Goal: Book appointment/travel/reservation

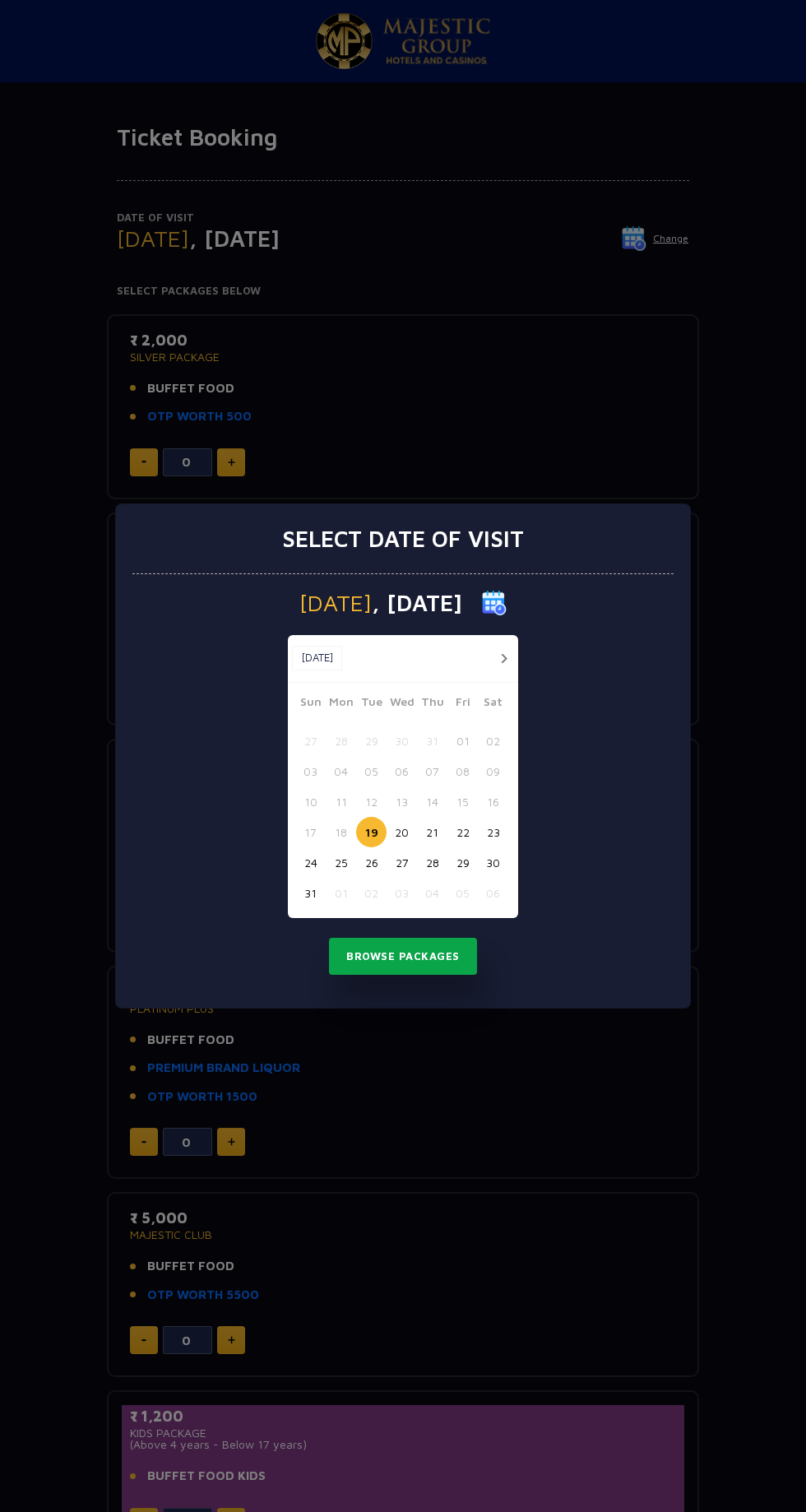
click at [405, 955] on button "Browse Packages" at bounding box center [403, 956] width 148 height 37
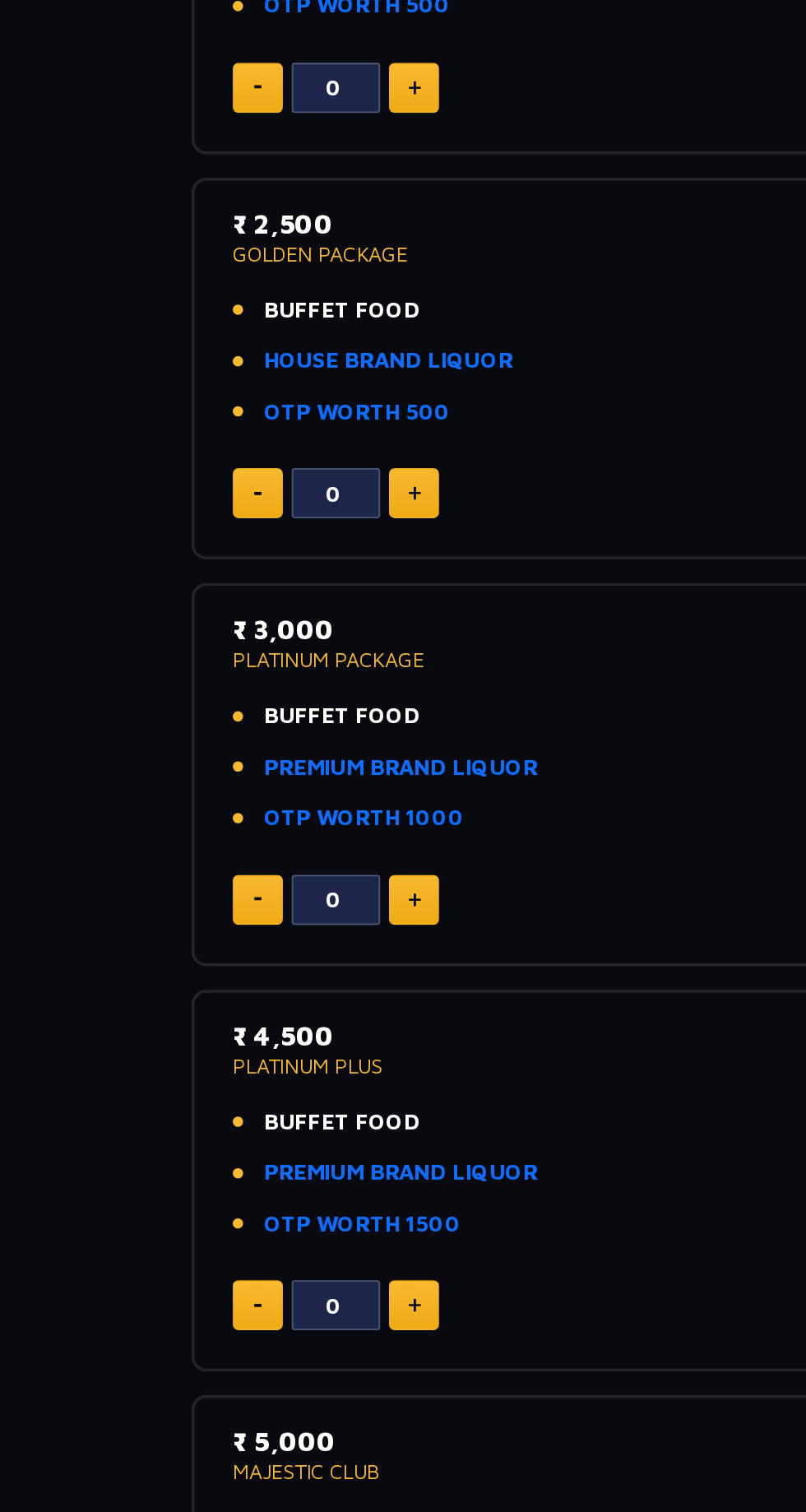
scroll to position [227, 0]
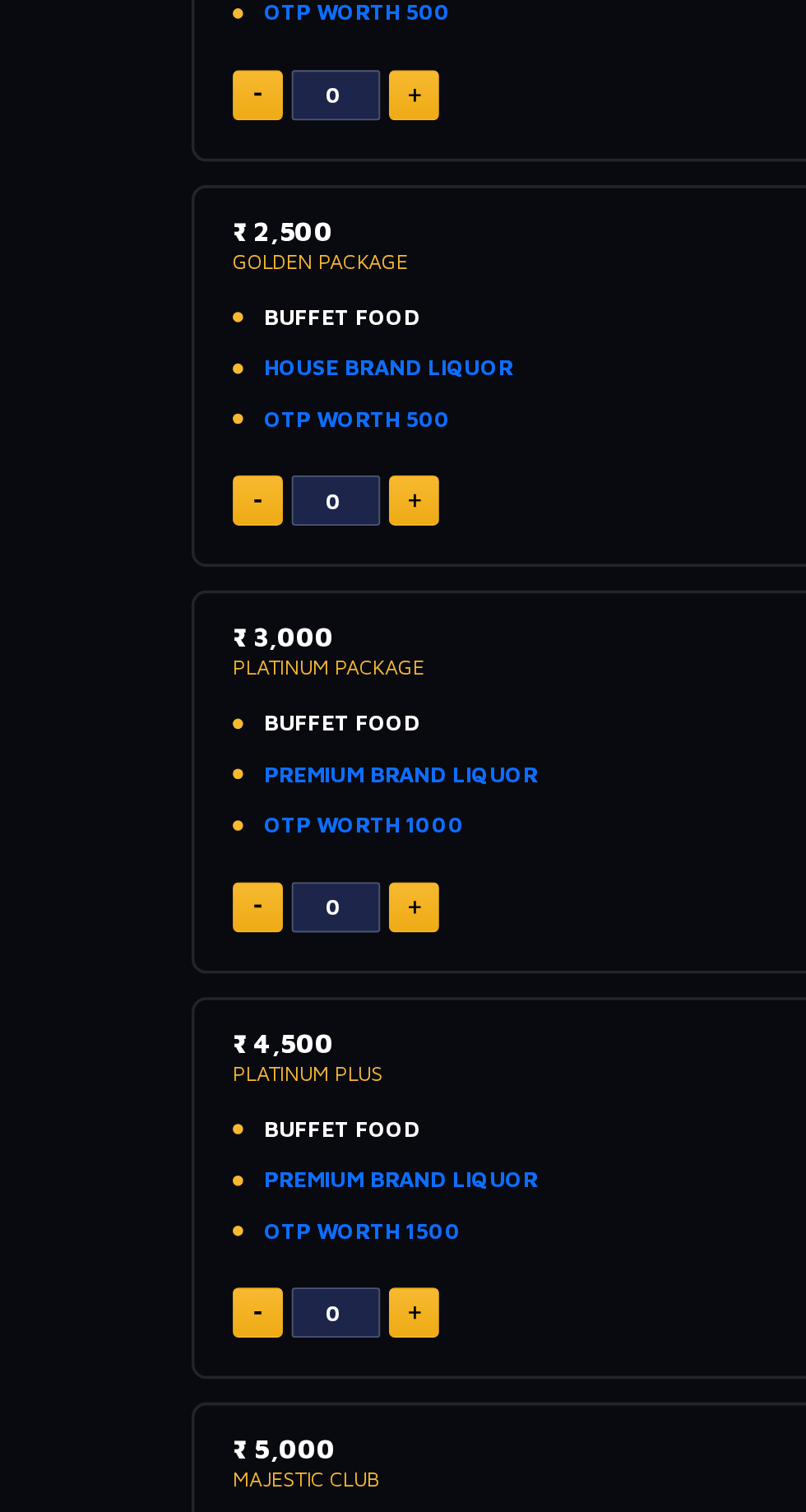
click at [192, 587] on span "BUFFET FOOD" at bounding box center [190, 586] width 87 height 19
click at [253, 613] on link "PREMIUM BRAND LIQUOR" at bounding box center [223, 615] width 153 height 19
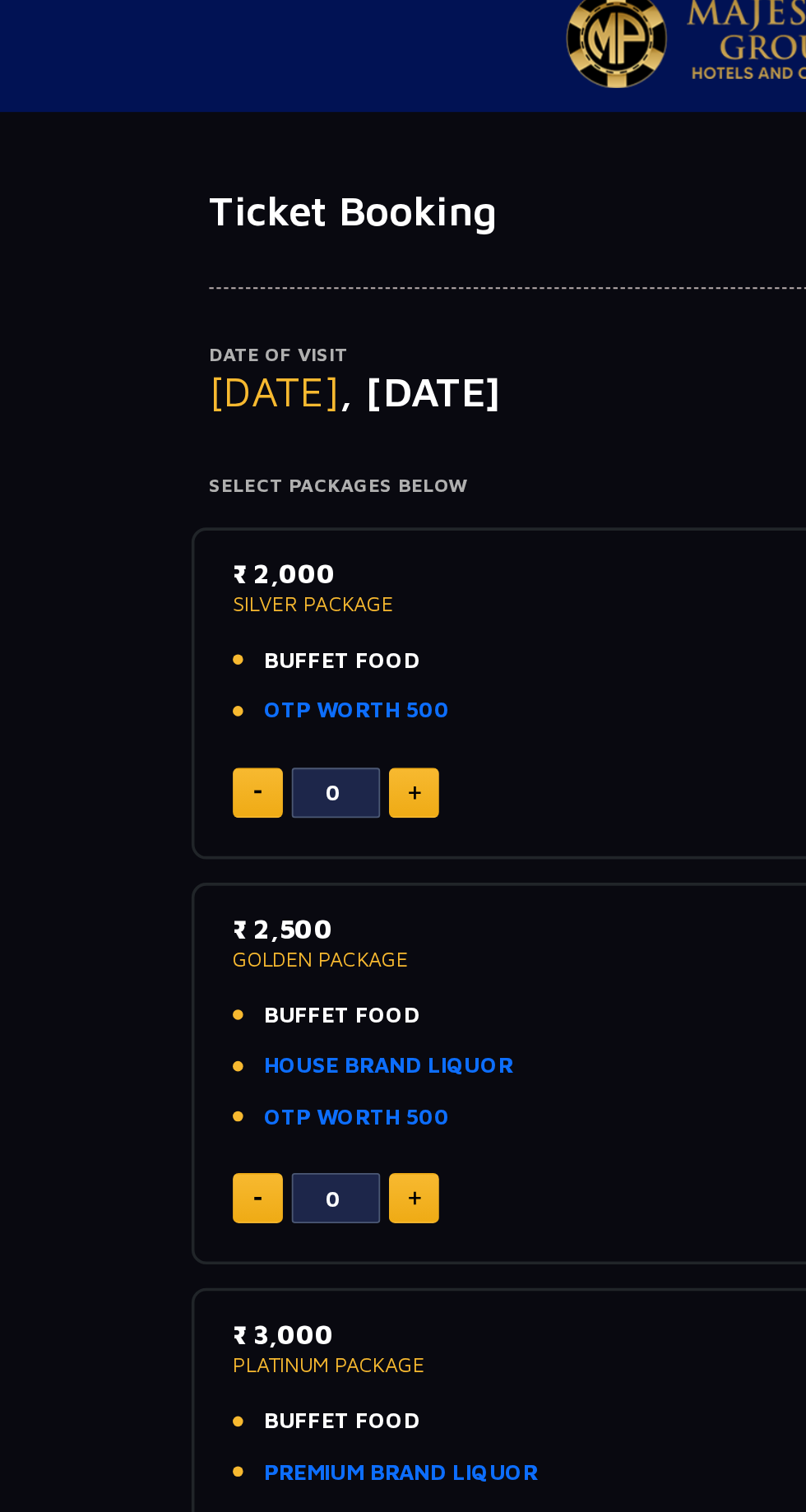
scroll to position [3, 0]
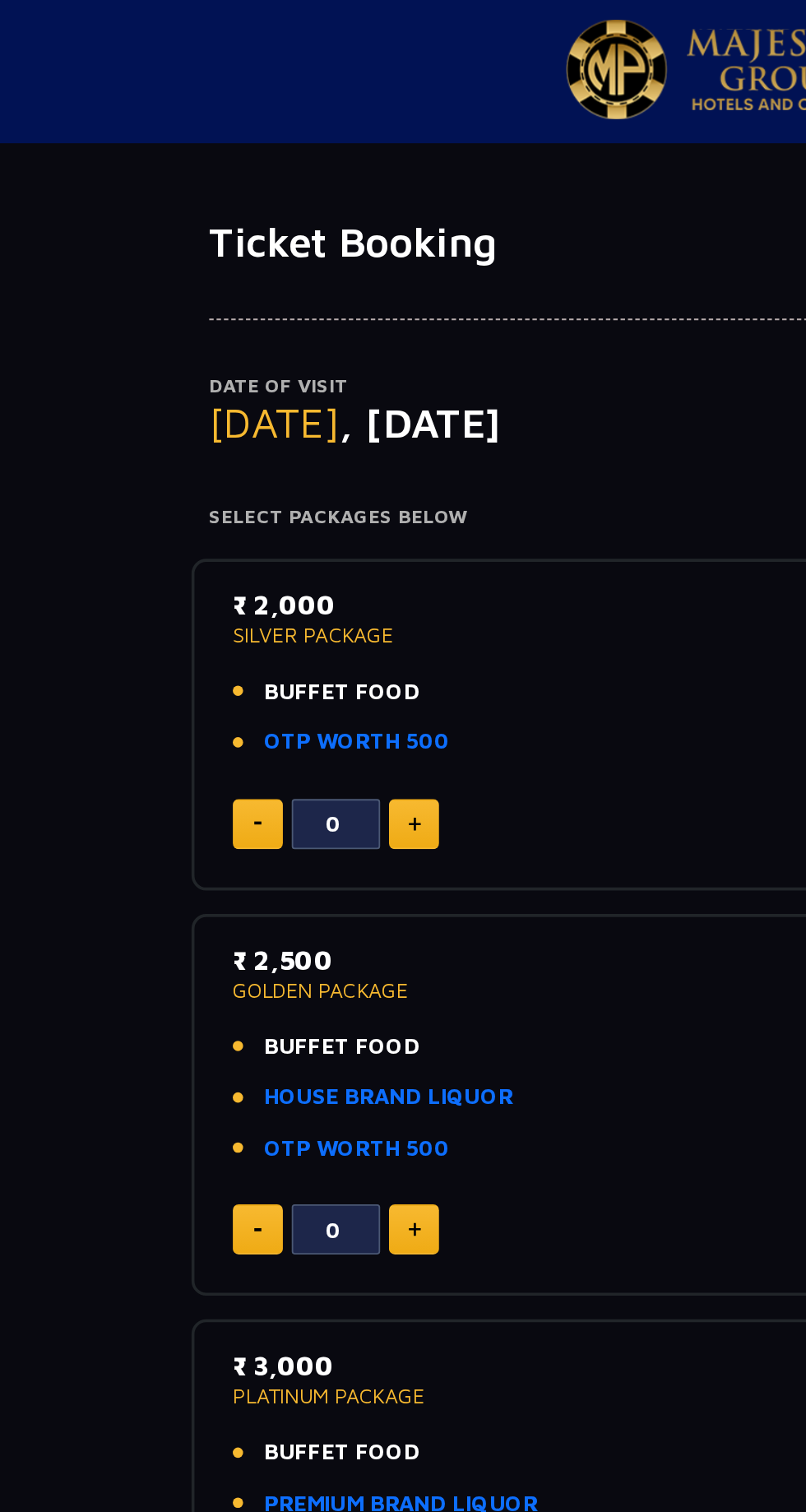
click at [193, 578] on span "BUFFET FOOD" at bounding box center [190, 585] width 87 height 19
click at [172, 392] on span "BUFFET FOOD" at bounding box center [190, 386] width 87 height 19
click at [207, 633] on link "OTP WORTH 500" at bounding box center [200, 641] width 105 height 19
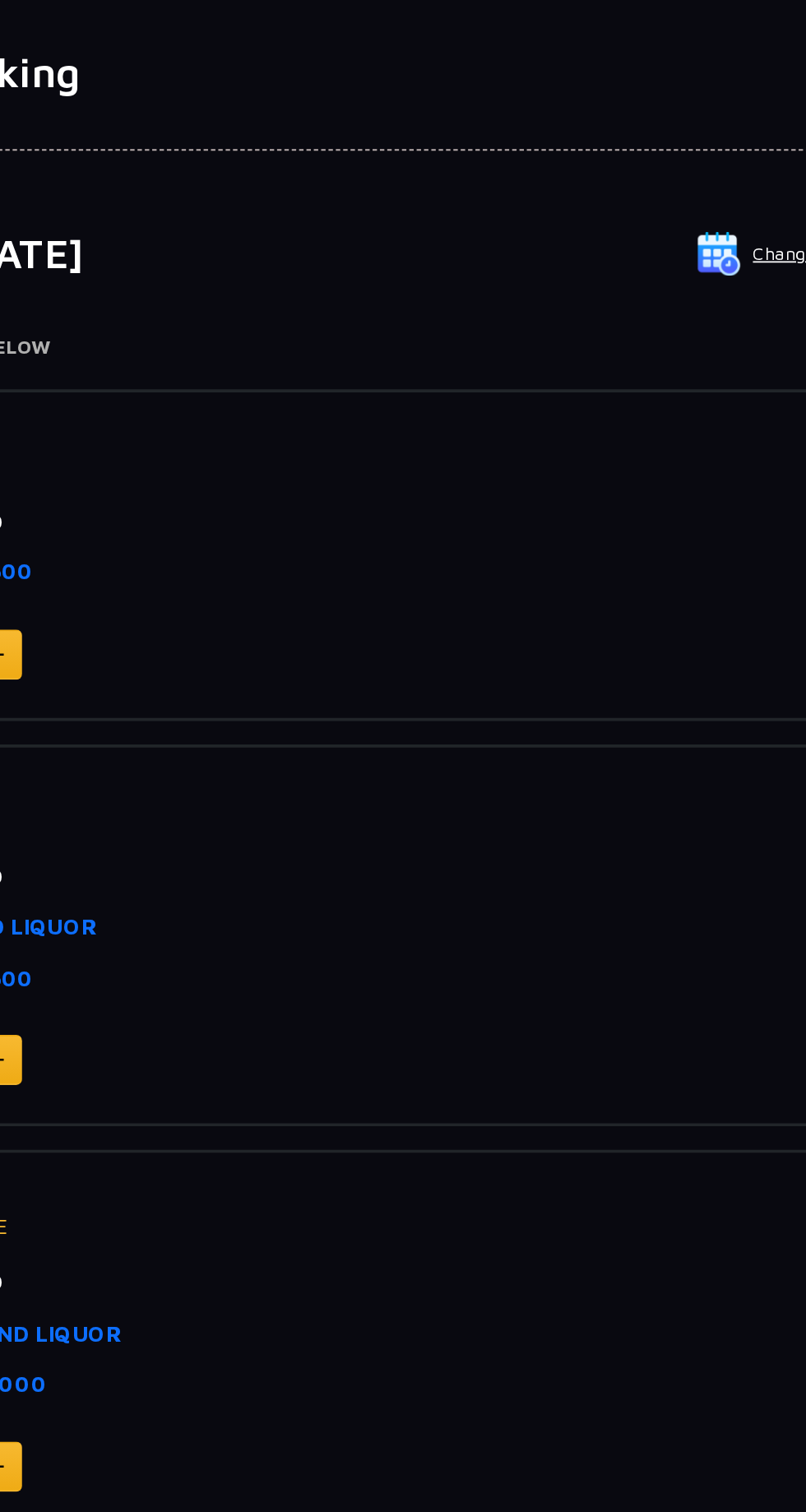
scroll to position [0, 0]
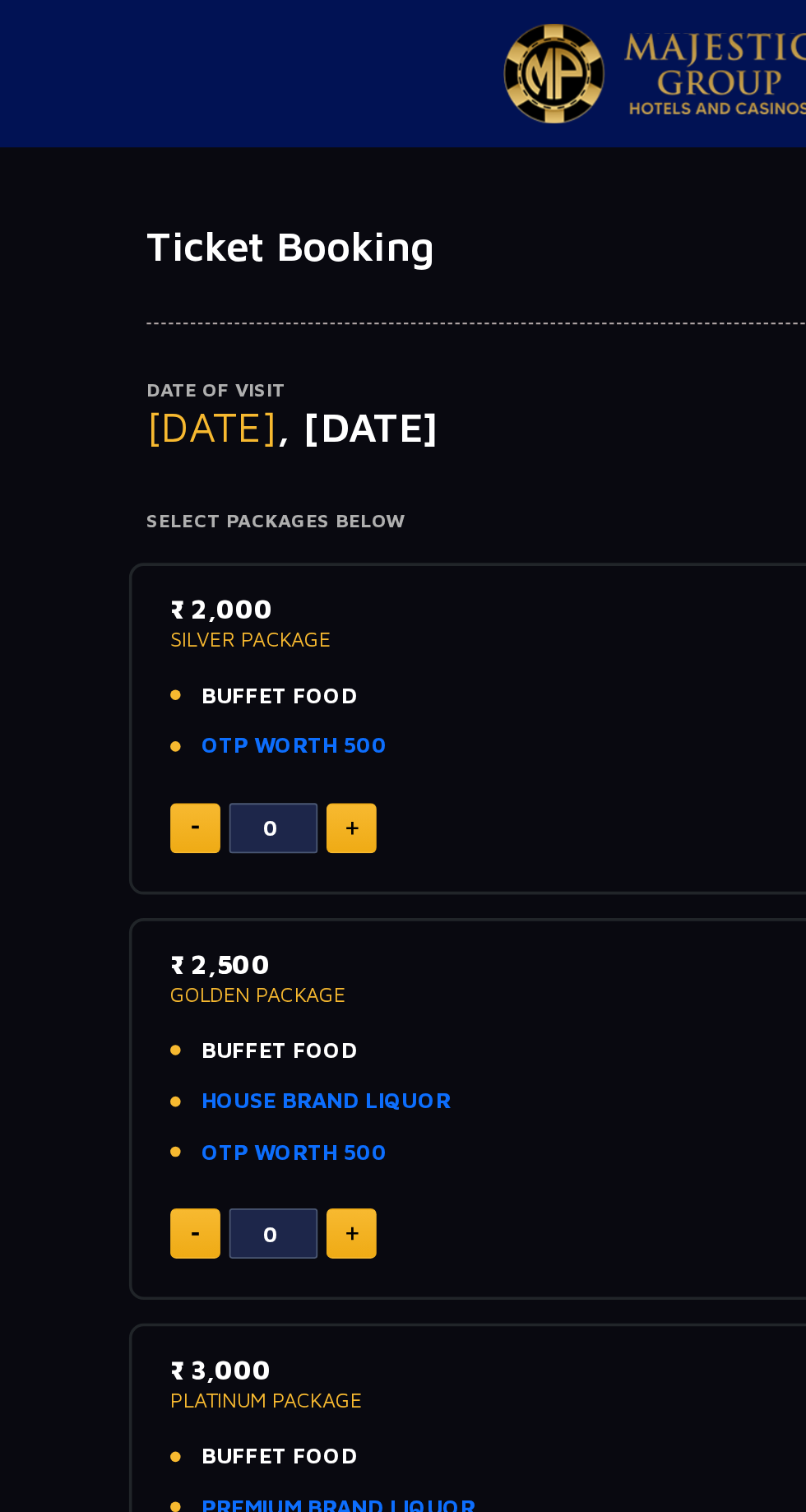
click at [231, 687] on img at bounding box center [231, 689] width 7 height 8
type input "1"
